Goal: Navigation & Orientation: Find specific page/section

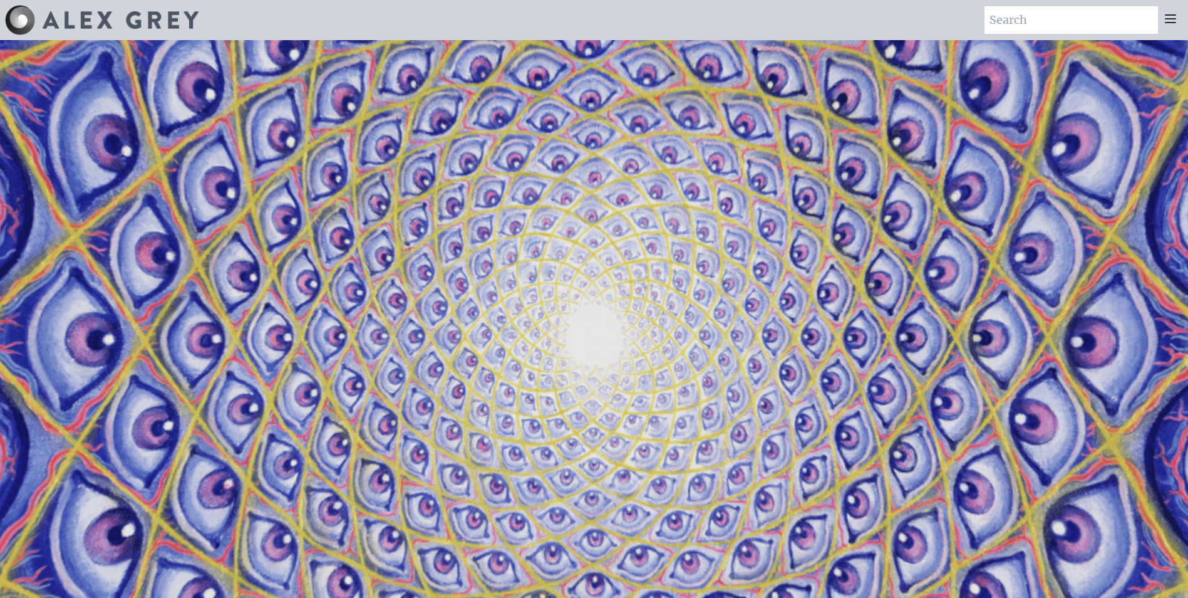
click at [29, 23] on img at bounding box center [20, 20] width 30 height 30
click at [77, 21] on img at bounding box center [121, 20] width 156 height 18
click at [1123, 20] on input "search" at bounding box center [1072, 20] width 174 height 28
click at [1170, 13] on icon at bounding box center [1170, 18] width 15 height 15
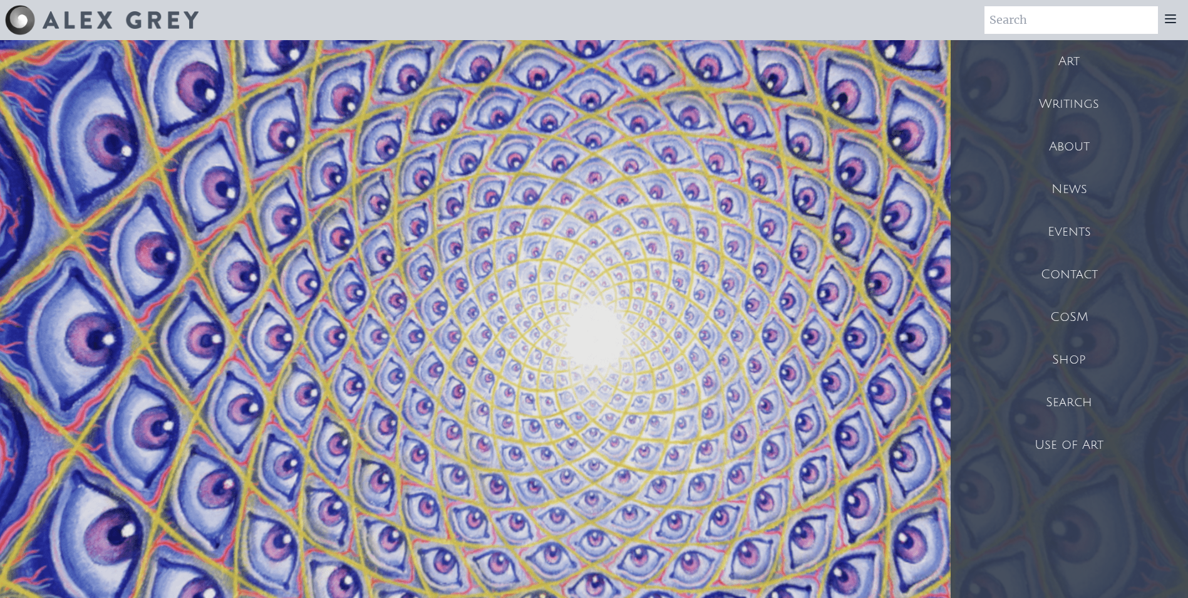
click at [1085, 61] on div "Art" at bounding box center [1069, 61] width 237 height 43
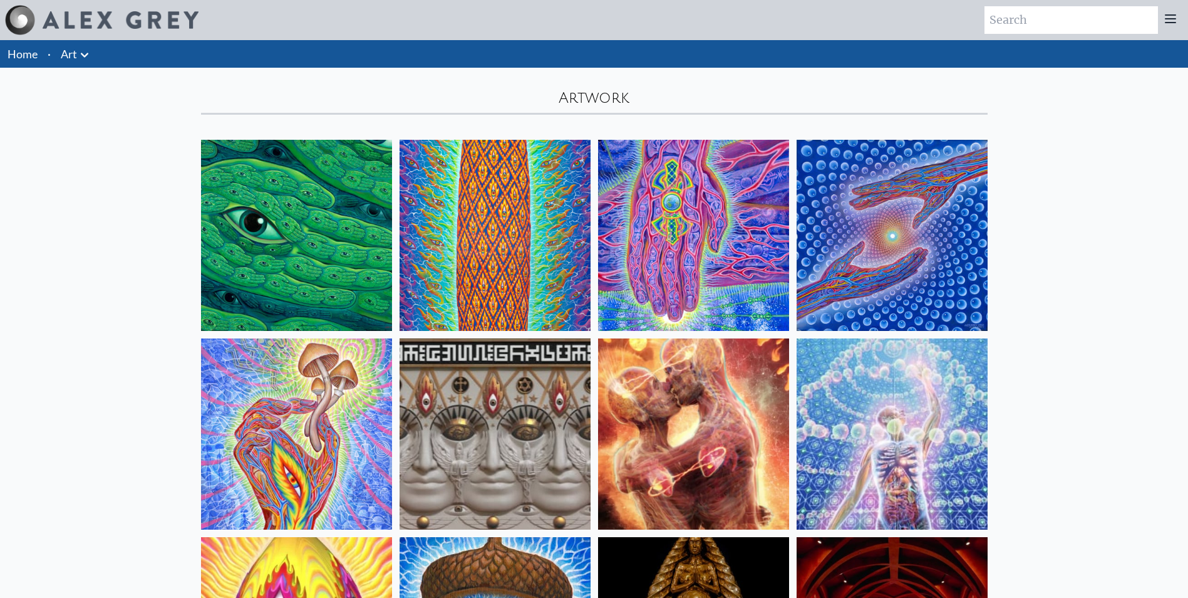
click at [1182, 21] on div at bounding box center [1170, 20] width 25 height 28
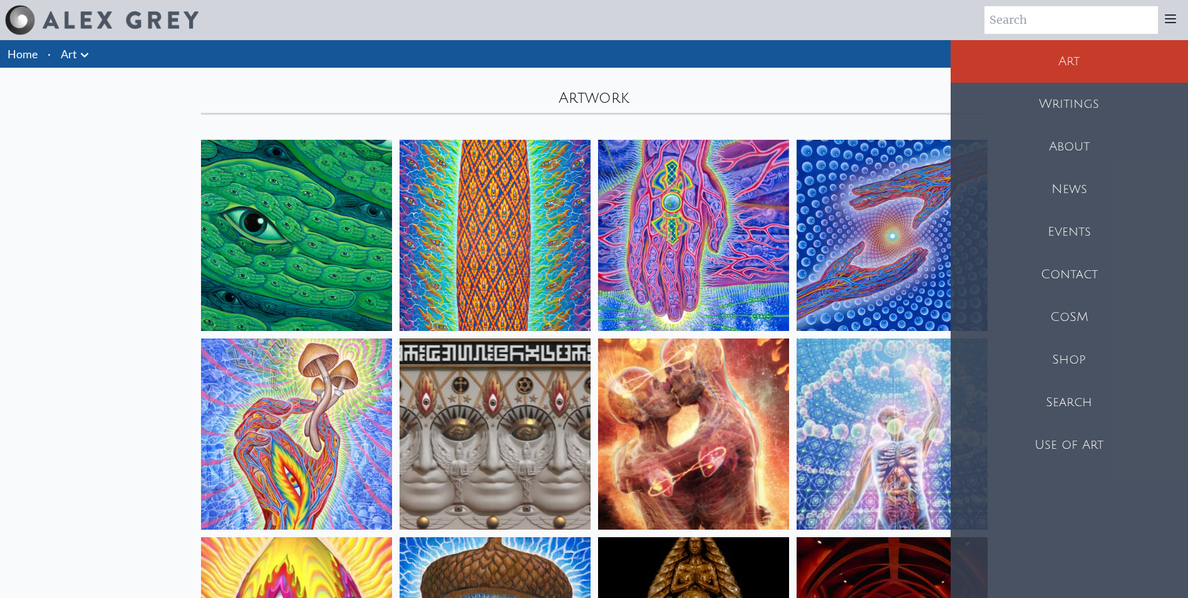
click at [1083, 357] on div "Shop" at bounding box center [1069, 359] width 237 height 43
